Goal: Task Accomplishment & Management: Manage account settings

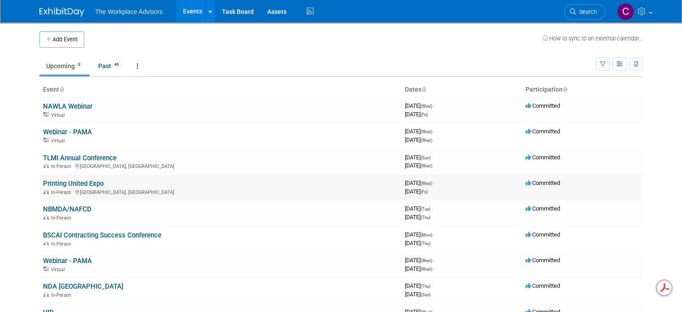
click at [71, 184] on link "Printing United Expo" at bounding box center [73, 183] width 61 height 8
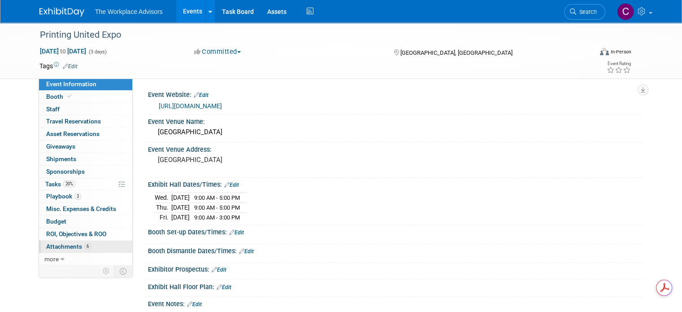
click at [61, 247] on span "Attachments 6" at bounding box center [68, 246] width 45 height 7
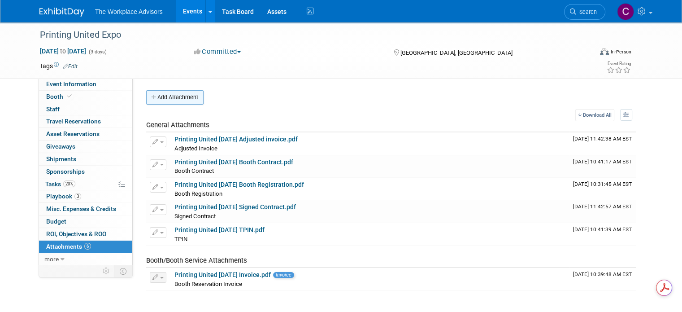
click at [175, 98] on button "Add Attachment" at bounding box center [174, 97] width 57 height 14
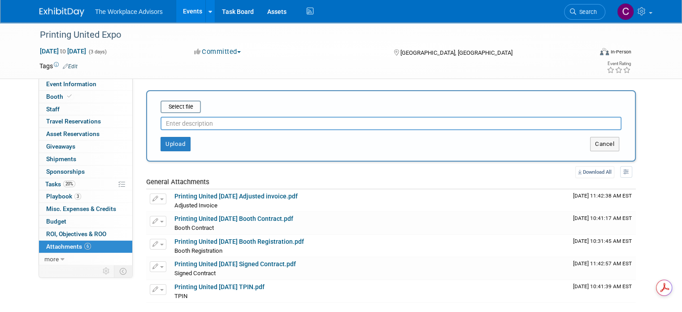
click at [188, 124] on input "text" at bounding box center [391, 123] width 461 height 13
type input "Onsite Information"
click at [162, 146] on button "Upload" at bounding box center [176, 144] width 30 height 14
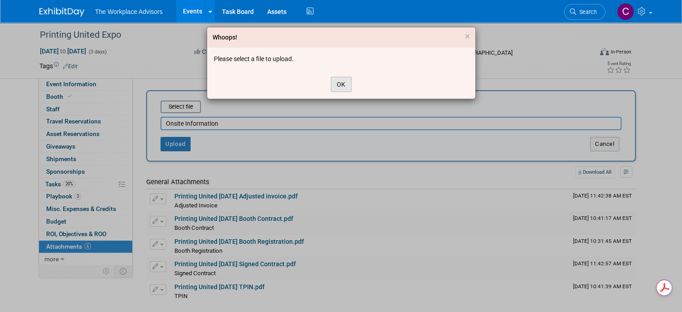
click at [342, 86] on button "OK" at bounding box center [341, 84] width 21 height 15
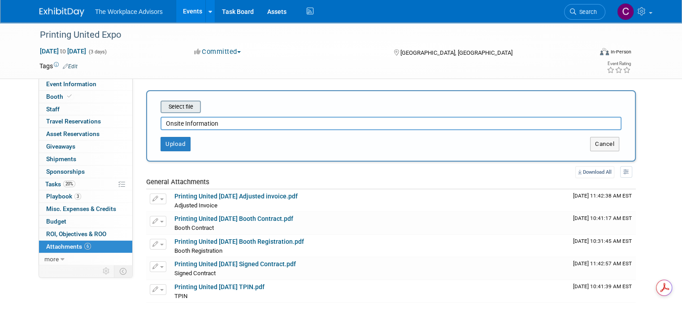
click at [170, 105] on input "file" at bounding box center [146, 106] width 107 height 11
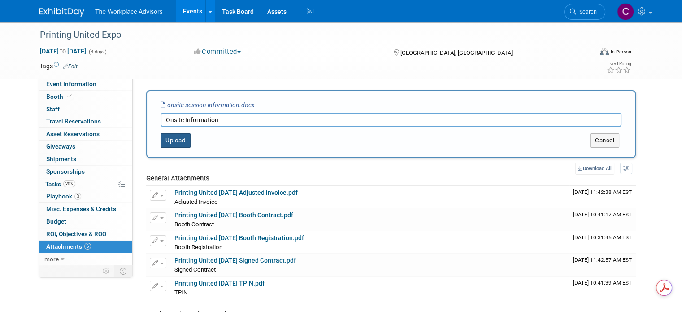
click at [168, 141] on button "Upload" at bounding box center [176, 140] width 30 height 14
